Goal: Information Seeking & Learning: Learn about a topic

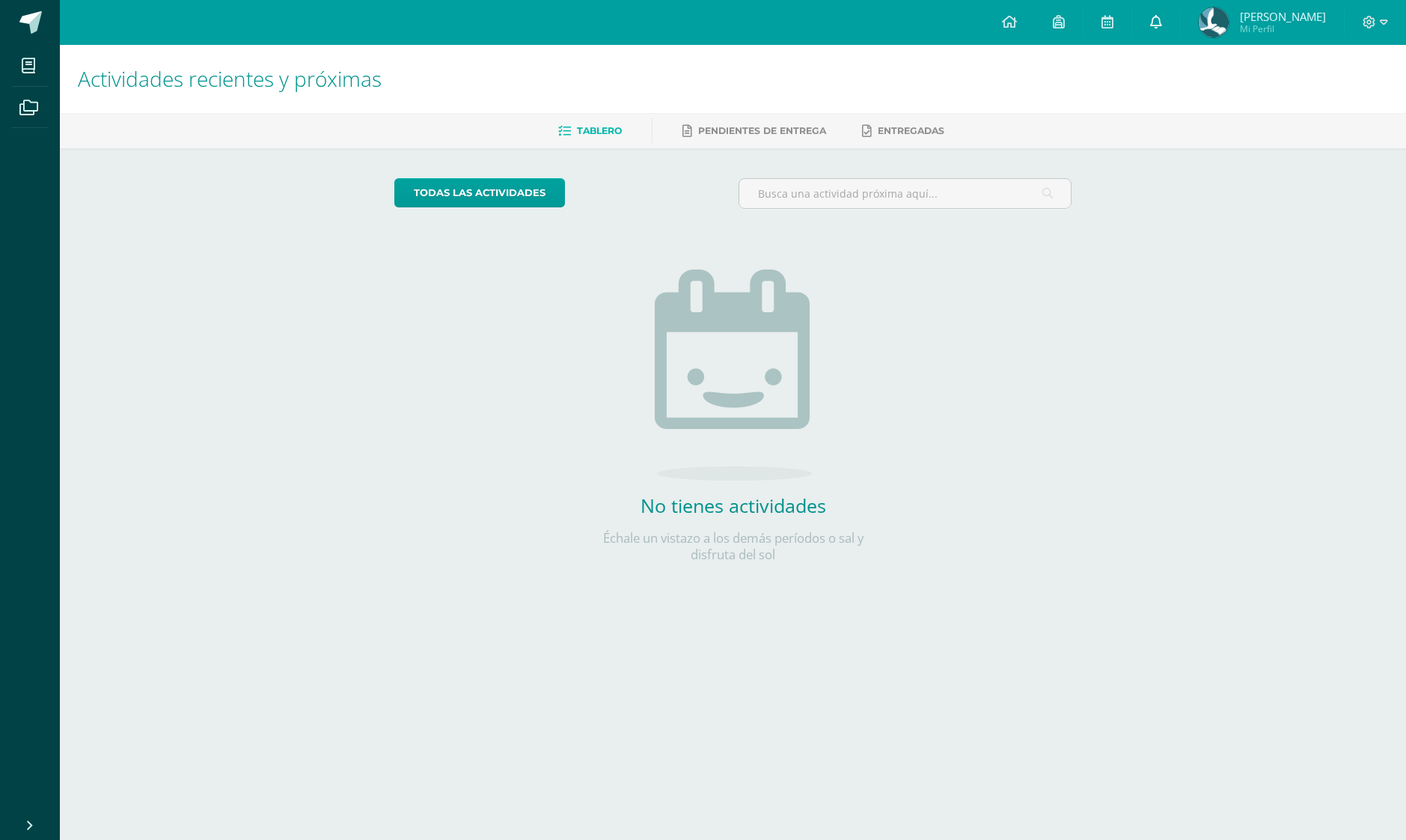
click at [1166, 32] on link "0" at bounding box center [1156, 22] width 48 height 45
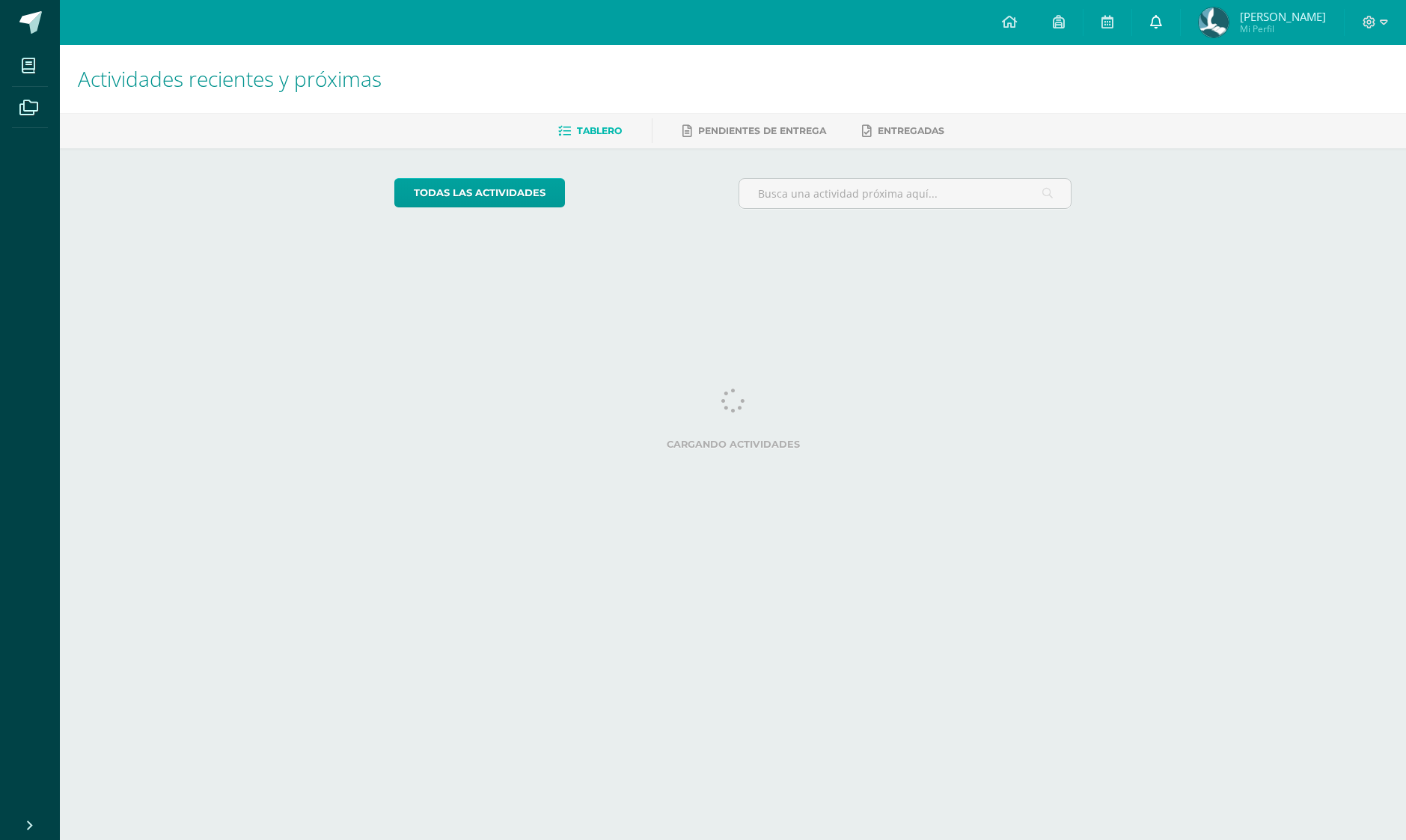
click at [1158, 2] on link at bounding box center [1156, 22] width 48 height 45
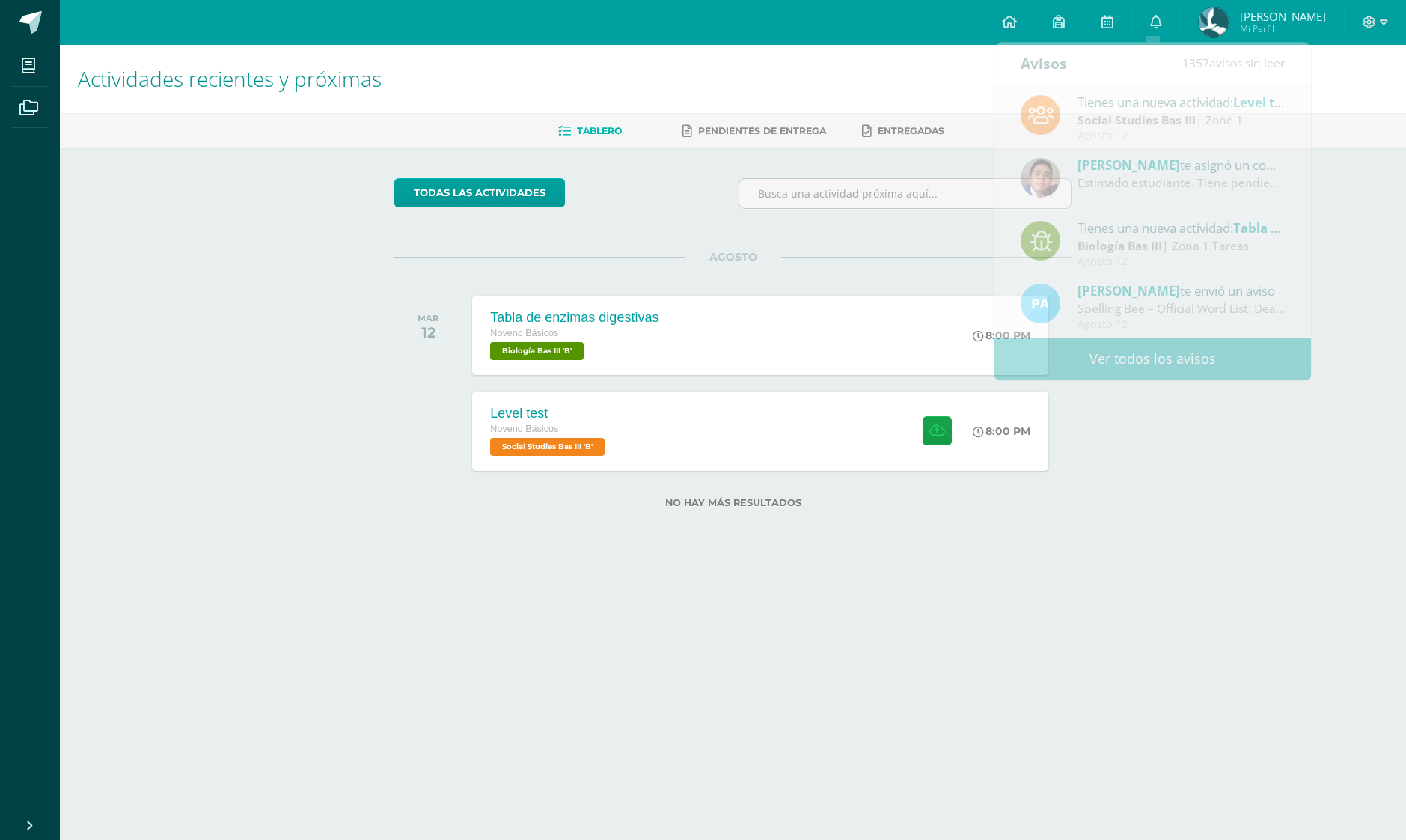
click at [989, 485] on div "No hay más resultados" at bounding box center [733, 506] width 677 height 41
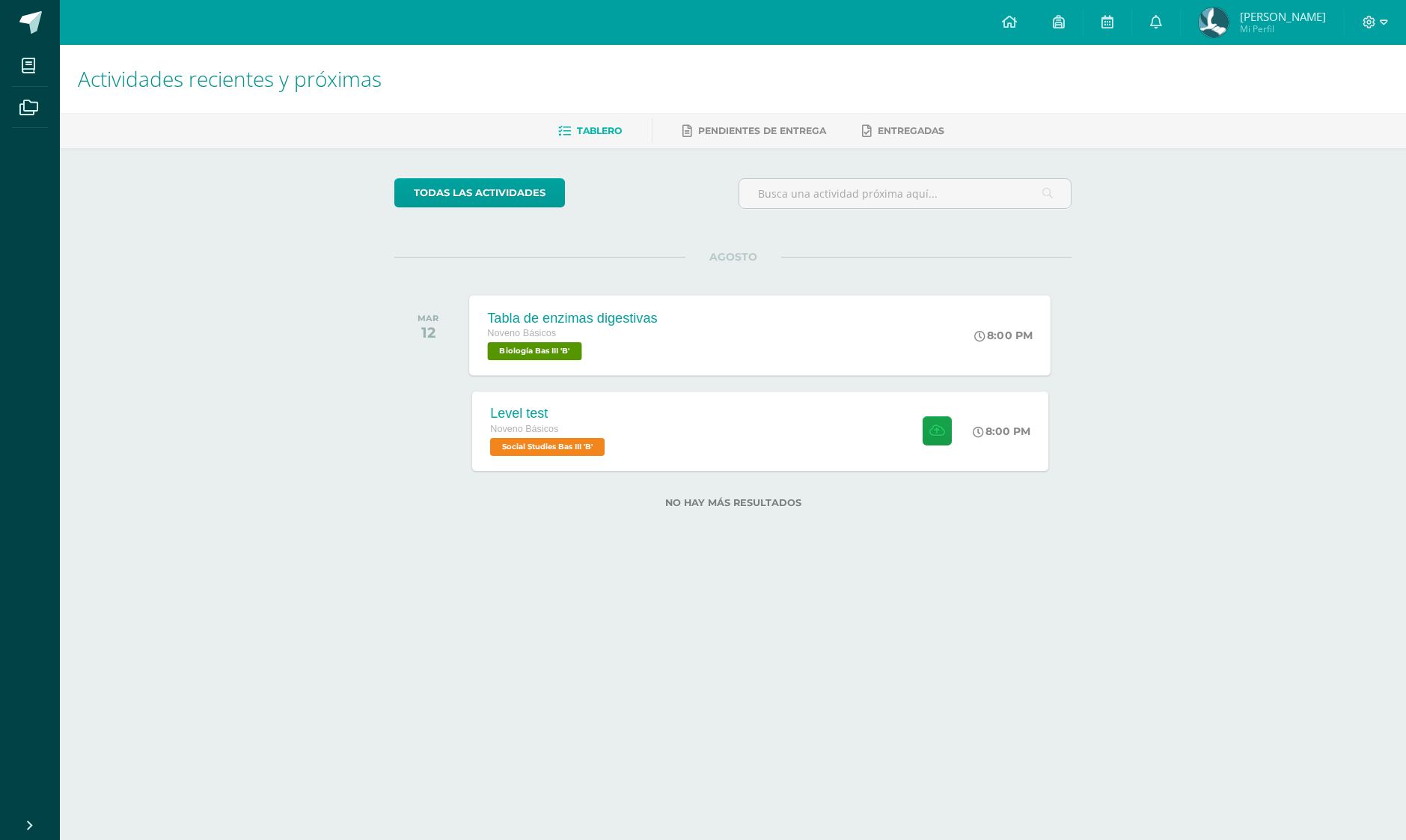
click at [871, 376] on div "MAR 12 Tabla de enzimas digestivas Noveno Básicos Biología Bas III 'B' 8:00 PM …" at bounding box center [733, 334] width 677 height 84
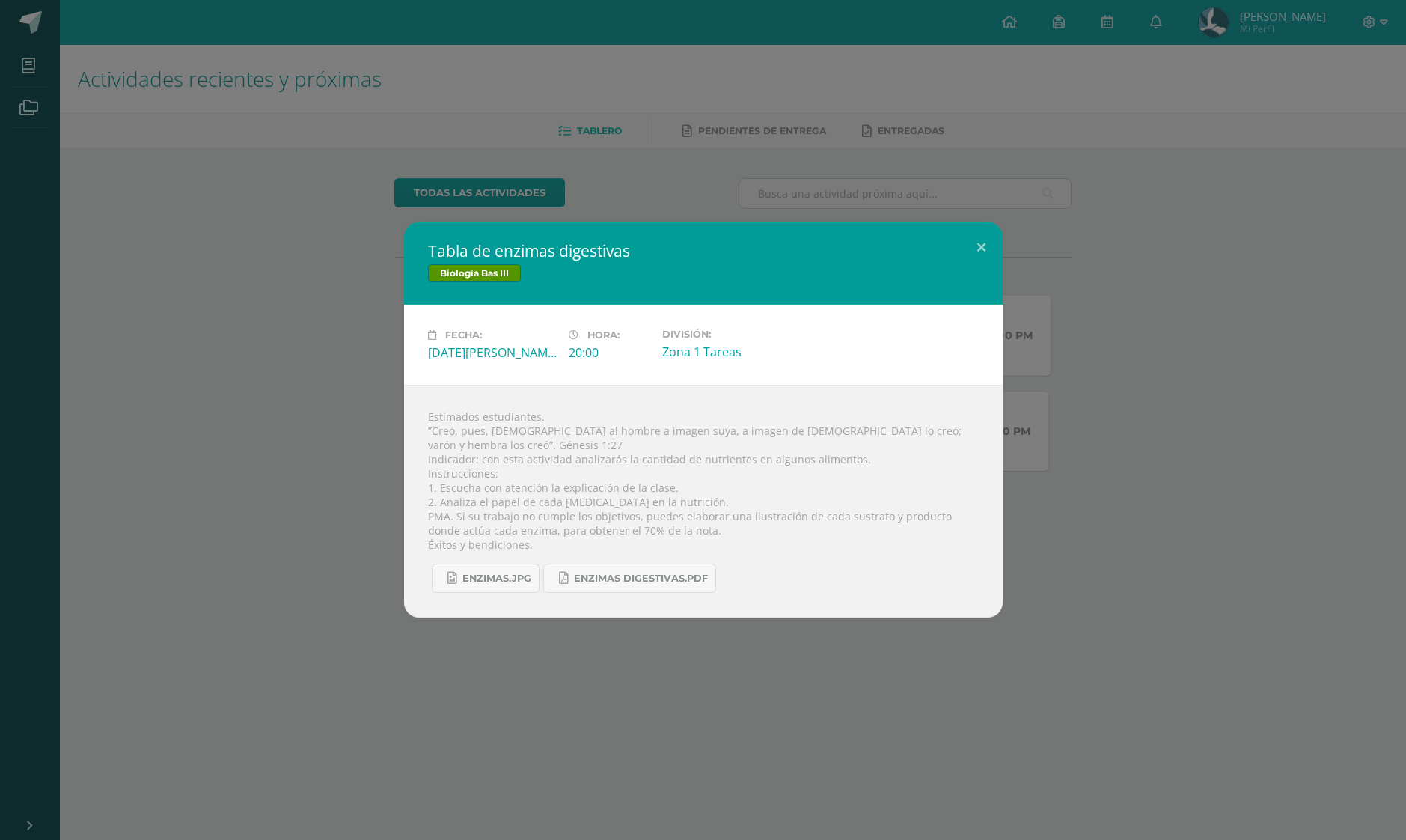
drag, startPoint x: 843, startPoint y: 423, endPoint x: 829, endPoint y: 416, distance: 15.7
click at [1115, 394] on div "Tabla de enzimas digestivas Biología Bas III Fecha: Martes 12 de Agosto Hora: 2…" at bounding box center [703, 420] width 1394 height 395
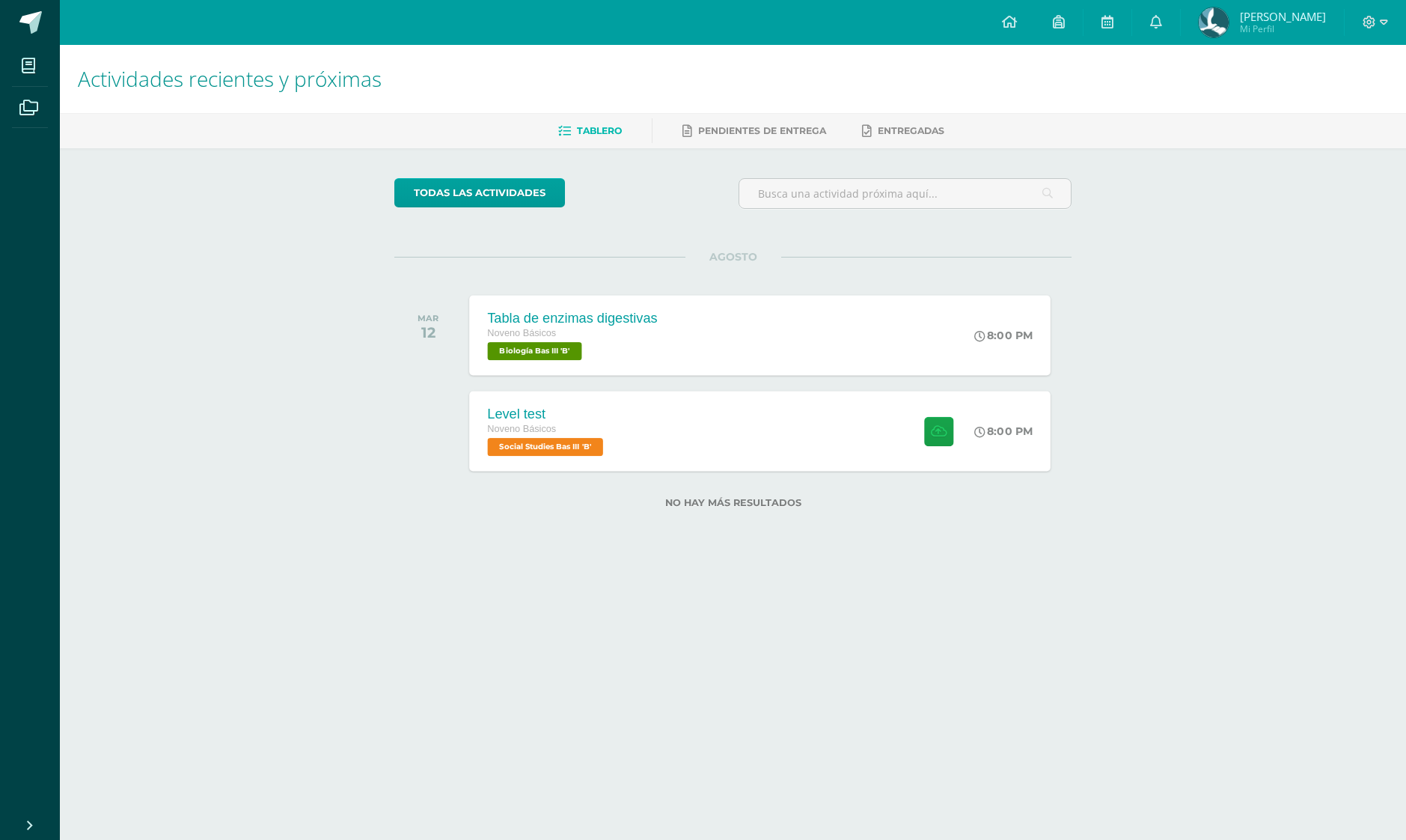
click at [716, 440] on div "Level test Noveno Básicos Social Studies Bas III 'B' 8:00 PM Level test Social …" at bounding box center [761, 430] width 581 height 80
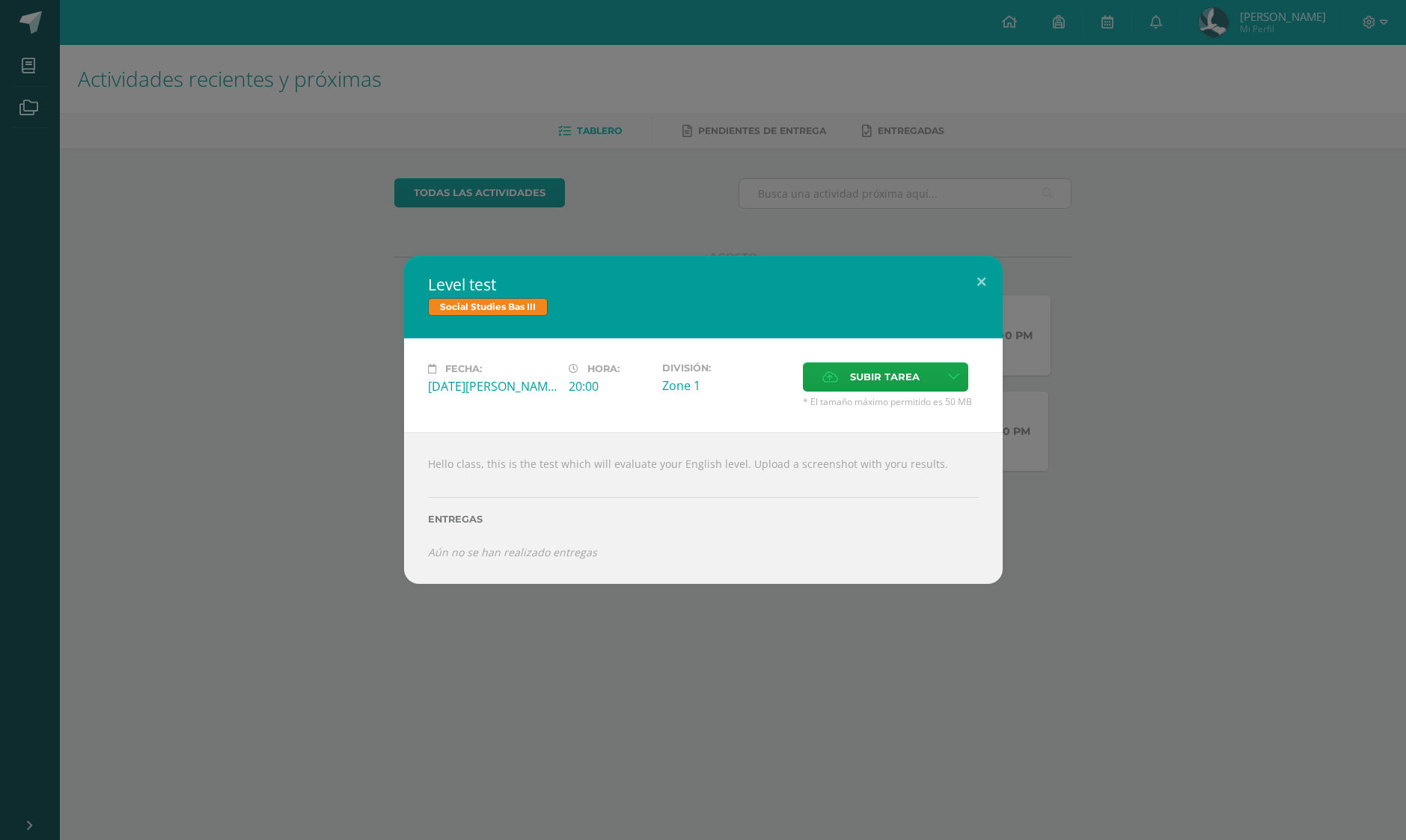
click at [1108, 460] on div "Level test Social Studies Bas III Fecha: Martes 12 de Agosto Hora: 20:00 Divisi…" at bounding box center [703, 420] width 1394 height 327
